Goal: Navigation & Orientation: Find specific page/section

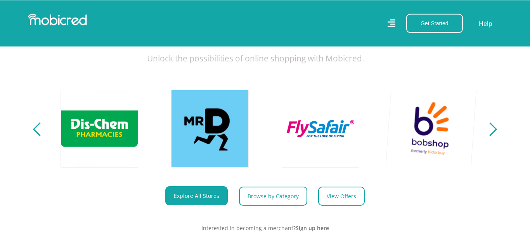
scroll to position [277, 0]
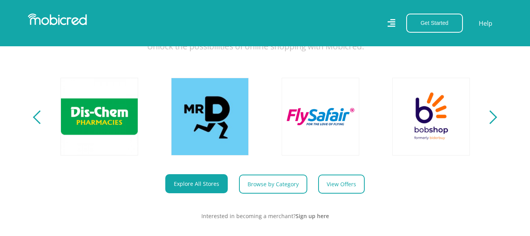
click at [494, 123] on button "Next" at bounding box center [490, 117] width 10 height 16
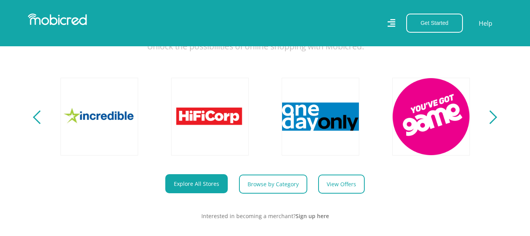
scroll to position [0, 1438]
click at [494, 123] on button "Next" at bounding box center [490, 117] width 10 height 16
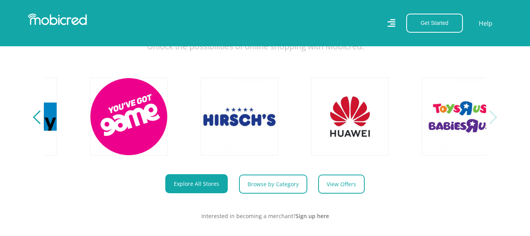
scroll to position [0, 1770]
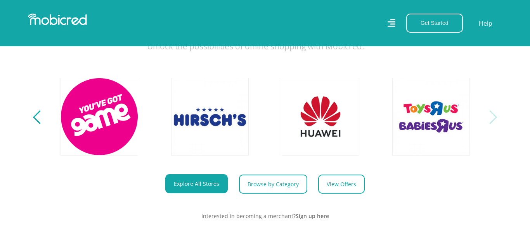
click at [494, 123] on button "Next" at bounding box center [490, 117] width 10 height 16
click at [491, 117] on div "Next" at bounding box center [491, 117] width 14 height 14
click at [37, 114] on button "Previous" at bounding box center [40, 117] width 10 height 16
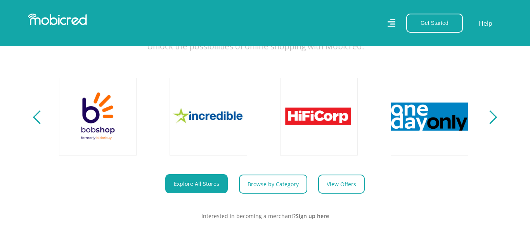
scroll to position [0, 1327]
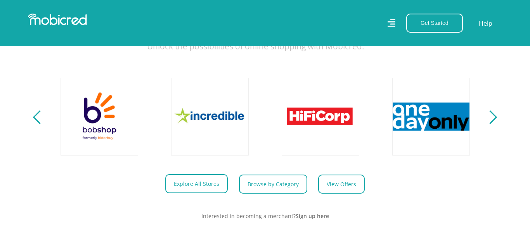
click at [202, 181] on link "Explore All Stores" at bounding box center [196, 183] width 62 height 19
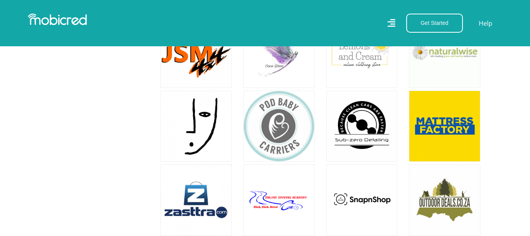
scroll to position [3206, 0]
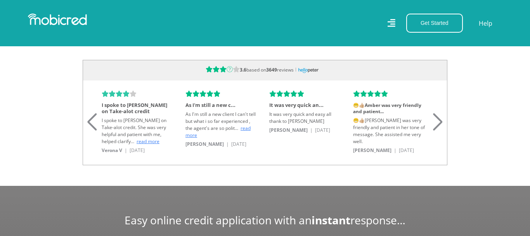
scroll to position [0, 442]
click at [137, 138] on span "read more" at bounding box center [148, 141] width 23 height 7
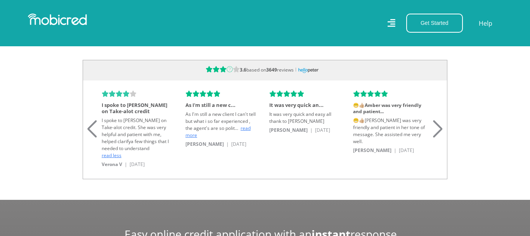
scroll to position [0, 1770]
click at [243, 125] on span "read more" at bounding box center [217, 132] width 65 height 14
click at [435, 124] on div "Next slide" at bounding box center [438, 119] width 10 height 17
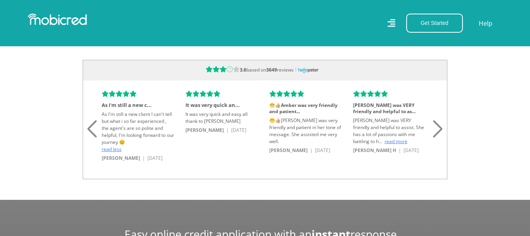
scroll to position [0, 1770]
click at [435, 121] on div "Next slide" at bounding box center [438, 119] width 10 height 17
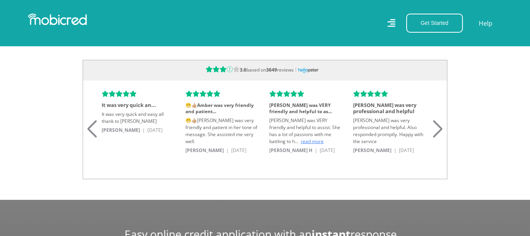
click at [435, 121] on div "Next slide" at bounding box center [438, 119] width 10 height 17
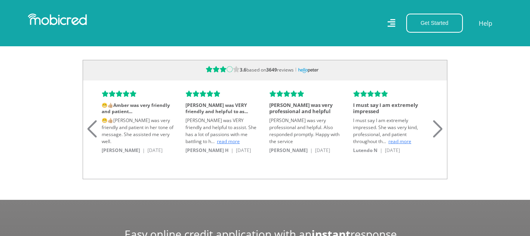
click at [435, 121] on div "Next slide" at bounding box center [438, 119] width 10 height 17
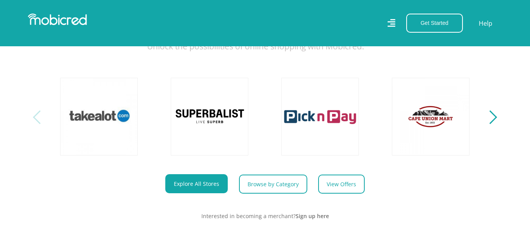
scroll to position [0, 0]
click at [488, 115] on div "Next" at bounding box center [491, 117] width 14 height 14
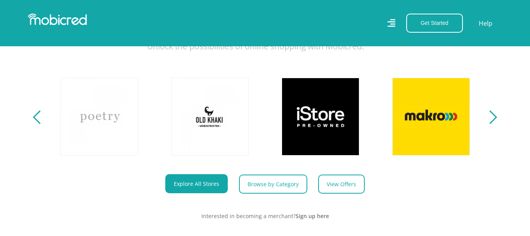
click at [488, 115] on div "Next" at bounding box center [491, 117] width 14 height 14
